Goal: Information Seeking & Learning: Learn about a topic

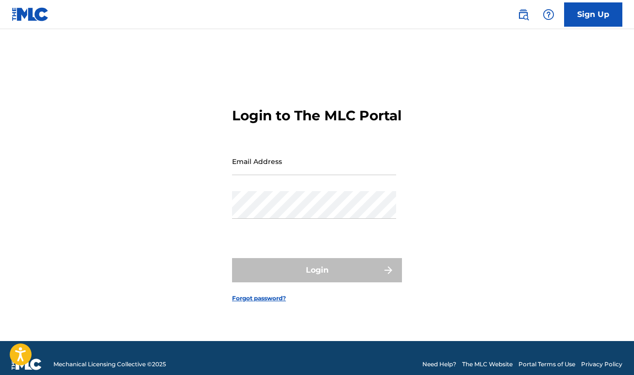
click at [356, 175] on input "Email Address" at bounding box center [314, 162] width 164 height 28
type input "[PERSON_NAME][EMAIL_ADDRESS][DOMAIN_NAME]"
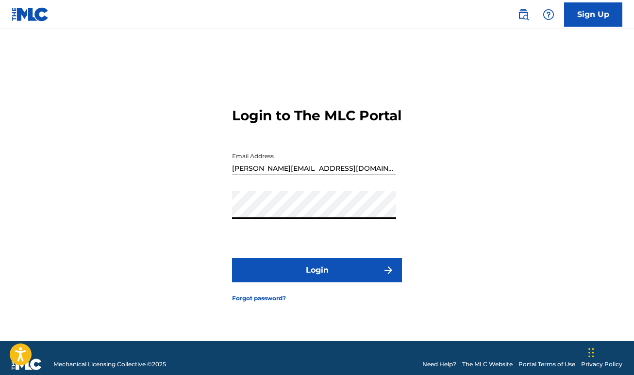
click at [232, 258] on button "Login" at bounding box center [317, 270] width 170 height 24
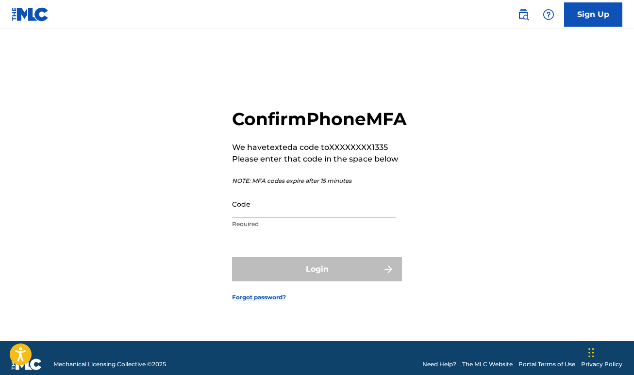
click at [310, 217] on input "Code" at bounding box center [314, 204] width 164 height 28
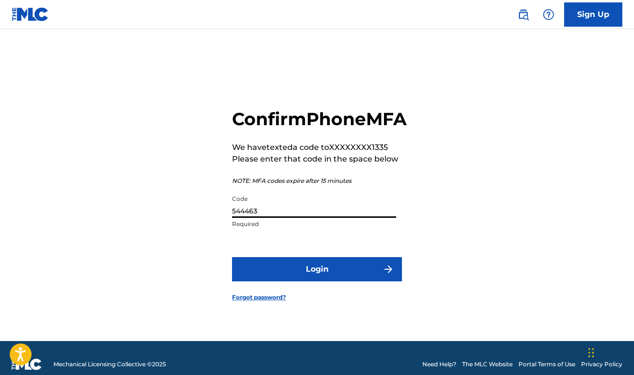
type input "544463"
click at [232, 257] on button "Login" at bounding box center [317, 269] width 170 height 24
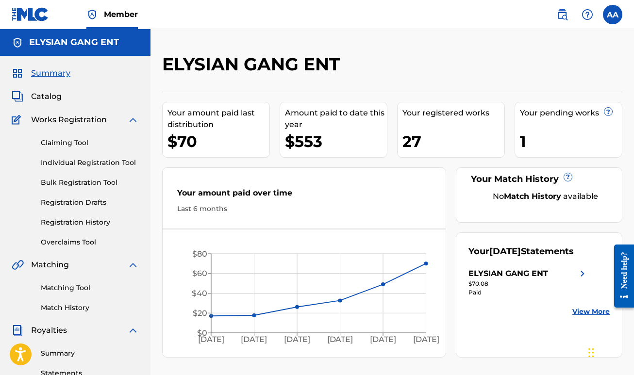
click at [51, 95] on span "Catalog" at bounding box center [46, 97] width 31 height 12
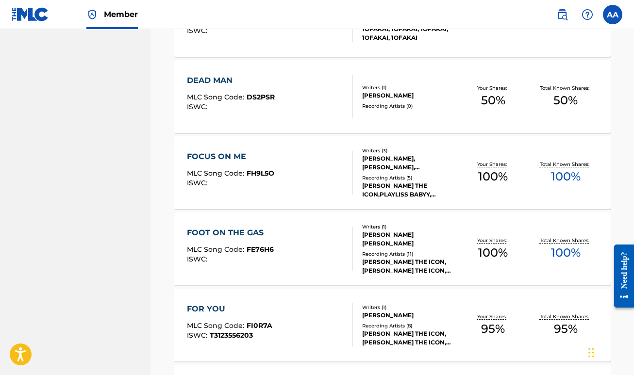
scroll to position [525, 0]
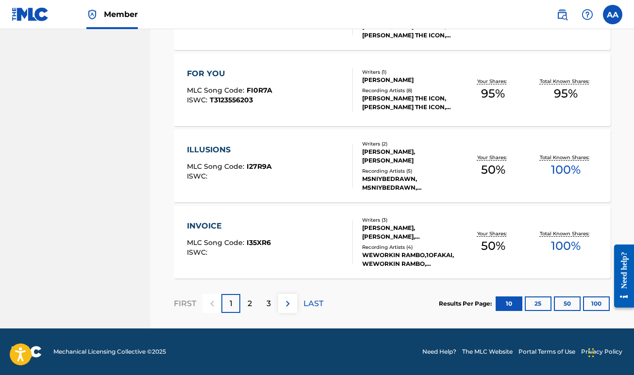
click at [251, 302] on p "2" at bounding box center [250, 304] width 4 height 12
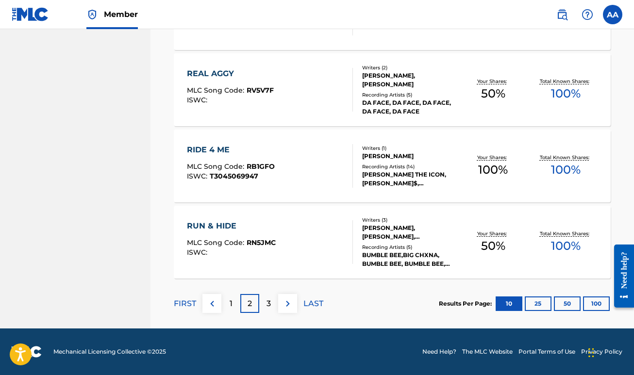
click at [273, 306] on div "3" at bounding box center [268, 303] width 19 height 19
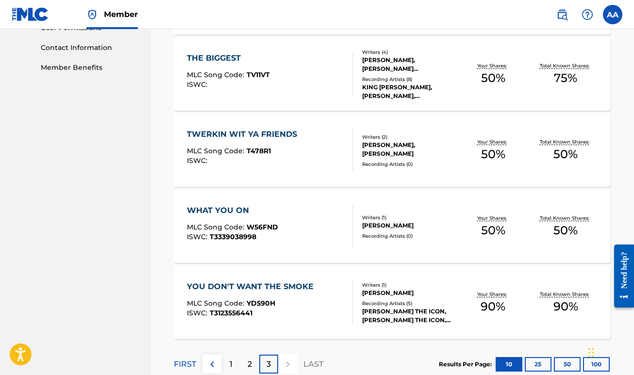
scroll to position [433, 0]
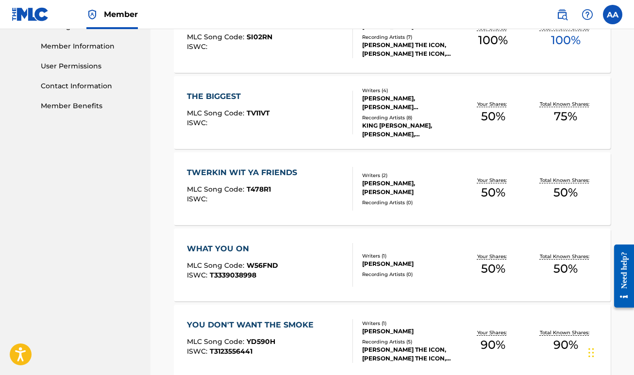
click at [264, 167] on div "TWERKIN WIT YA FRIENDS" at bounding box center [244, 173] width 115 height 12
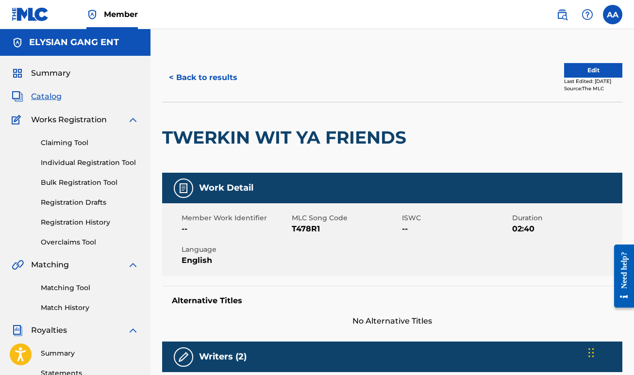
click at [214, 77] on button "< Back to results" at bounding box center [203, 78] width 82 height 24
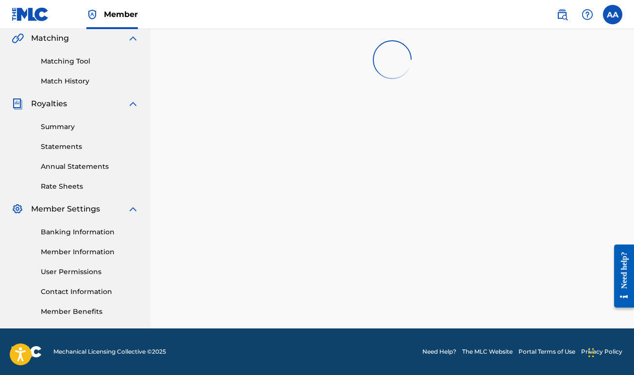
scroll to position [433, 0]
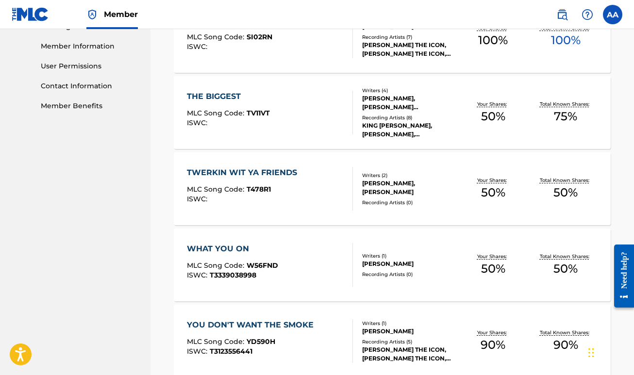
click at [260, 246] on div "WHAT YOU ON" at bounding box center [232, 249] width 91 height 12
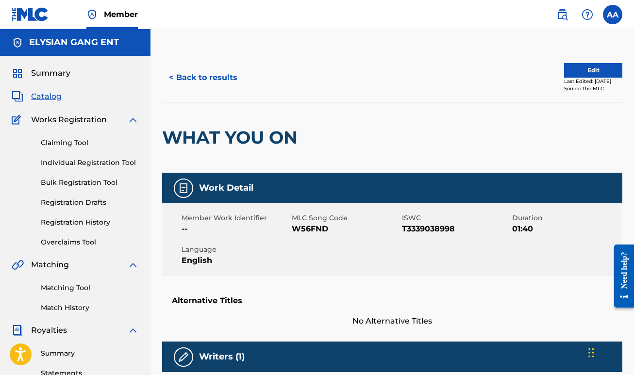
click at [215, 77] on button "< Back to results" at bounding box center [203, 78] width 82 height 24
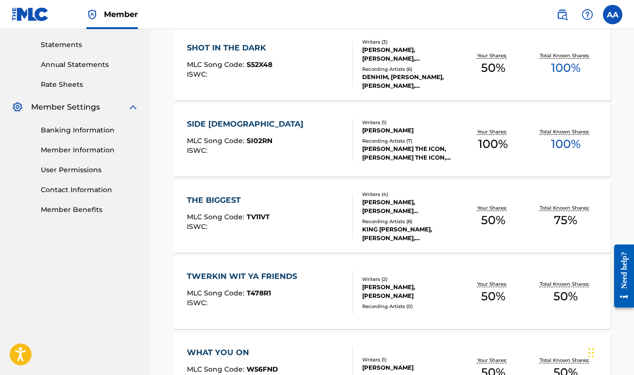
scroll to position [327, 0]
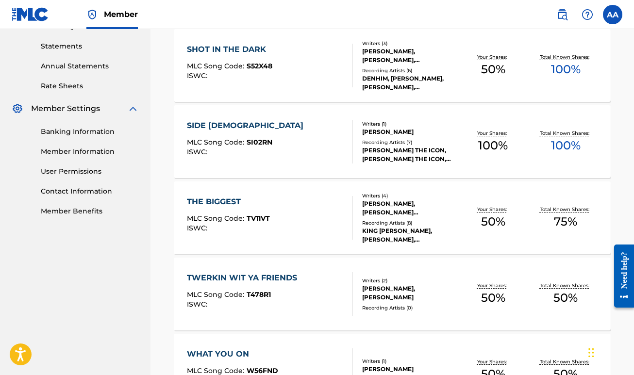
click at [275, 128] on div "SIDE [DEMOGRAPHIC_DATA] MLC Song Code : SI02RN ISWC :" at bounding box center [270, 142] width 166 height 44
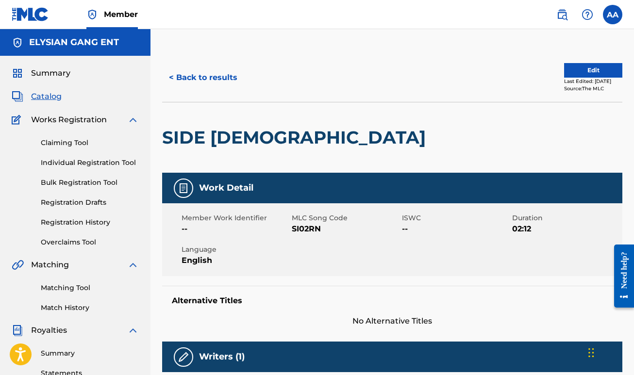
click at [192, 69] on button "< Back to results" at bounding box center [203, 78] width 82 height 24
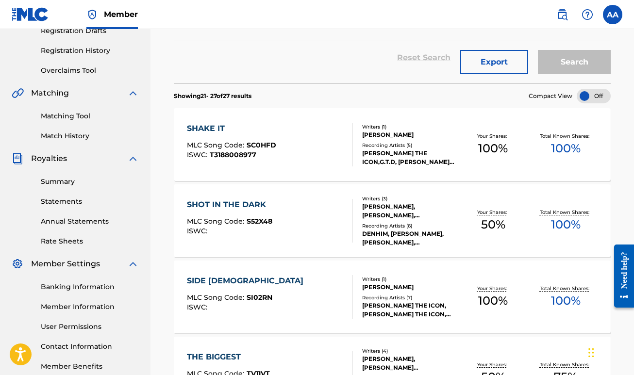
scroll to position [135, 0]
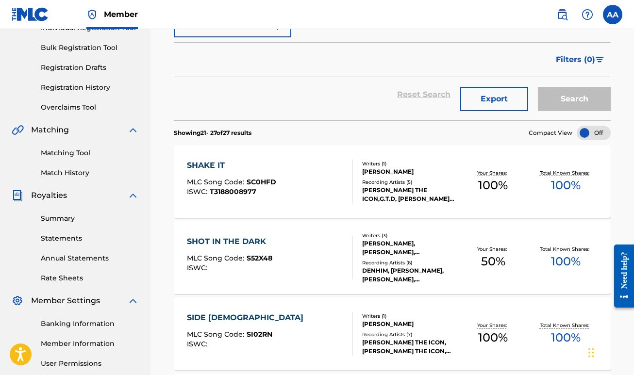
click at [283, 235] on div "SHOT IN THE DARK MLC Song Code : S52X48 ISWC : Writers ( 3 ) [PERSON_NAME], [PE…" at bounding box center [392, 258] width 437 height 73
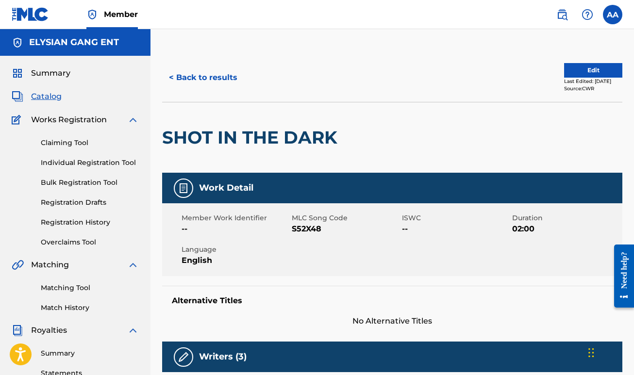
click at [190, 77] on button "< Back to results" at bounding box center [203, 78] width 82 height 24
